Goal: Find specific page/section: Find specific page/section

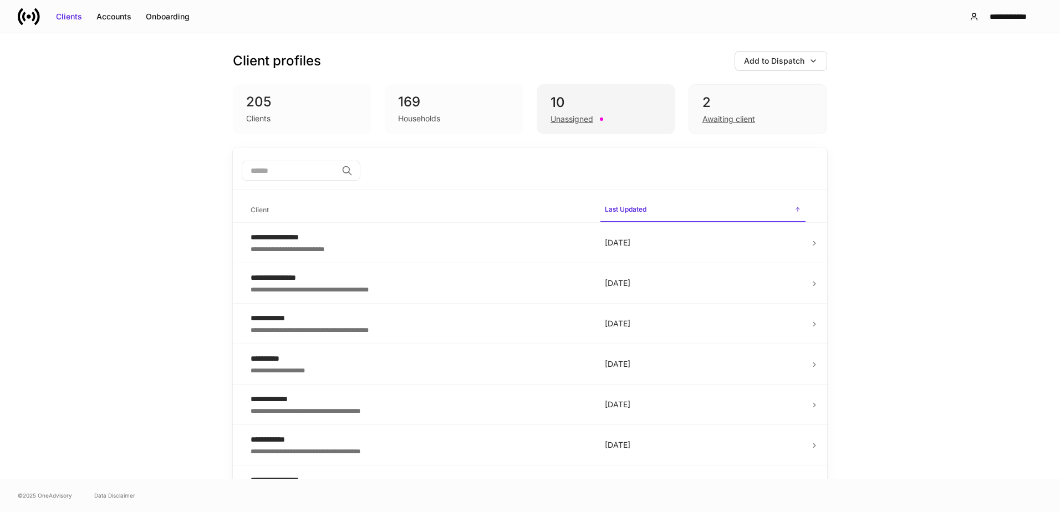
click at [589, 103] on div "10" at bounding box center [605, 103] width 111 height 18
